Goal: Use online tool/utility: Utilize a website feature to perform a specific function

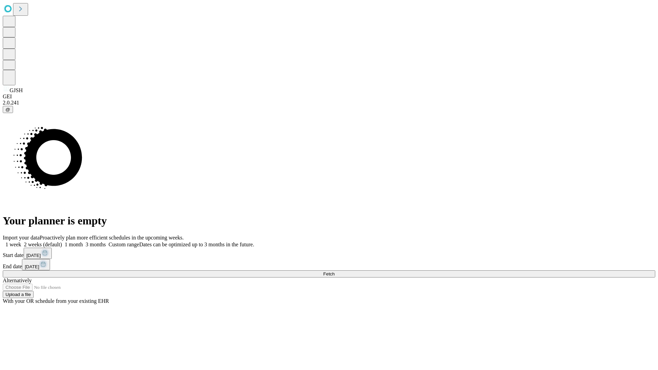
click at [334, 271] on span "Fetch" at bounding box center [328, 273] width 11 height 5
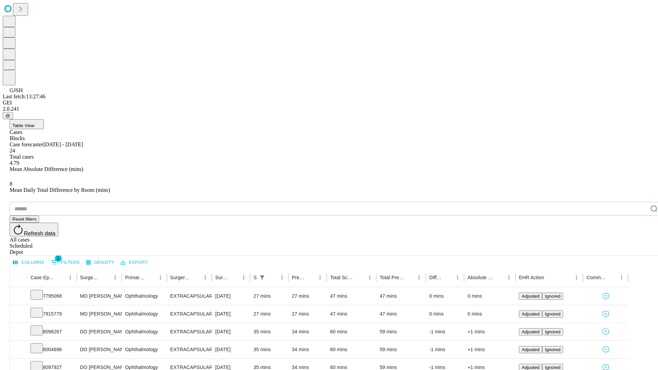
click at [34, 123] on span "Table View" at bounding box center [23, 125] width 22 height 5
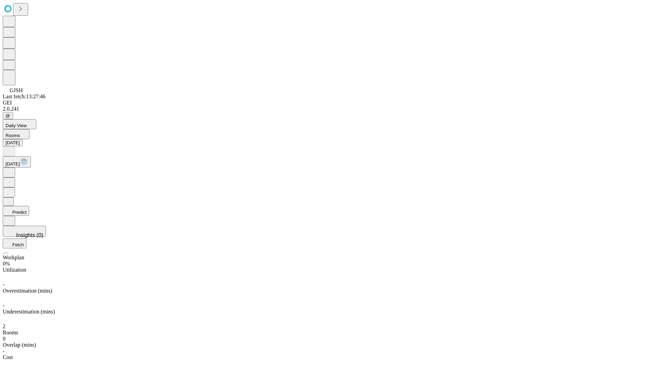
click at [29, 206] on button "Predict" at bounding box center [16, 211] width 26 height 10
